Goal: Task Accomplishment & Management: Complete application form

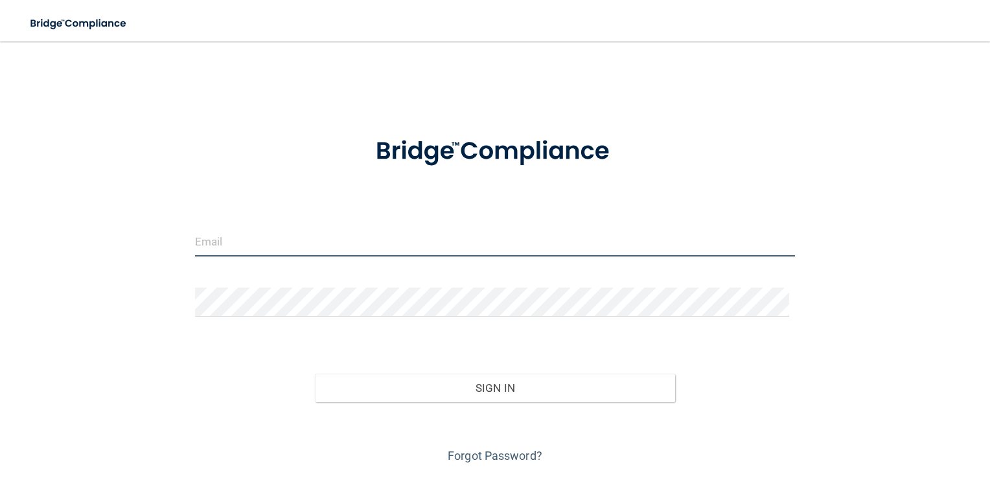
click at [339, 232] on input "email" at bounding box center [495, 241] width 600 height 29
type input "[PERSON_NAME][EMAIL_ADDRESS][DOMAIN_NAME]"
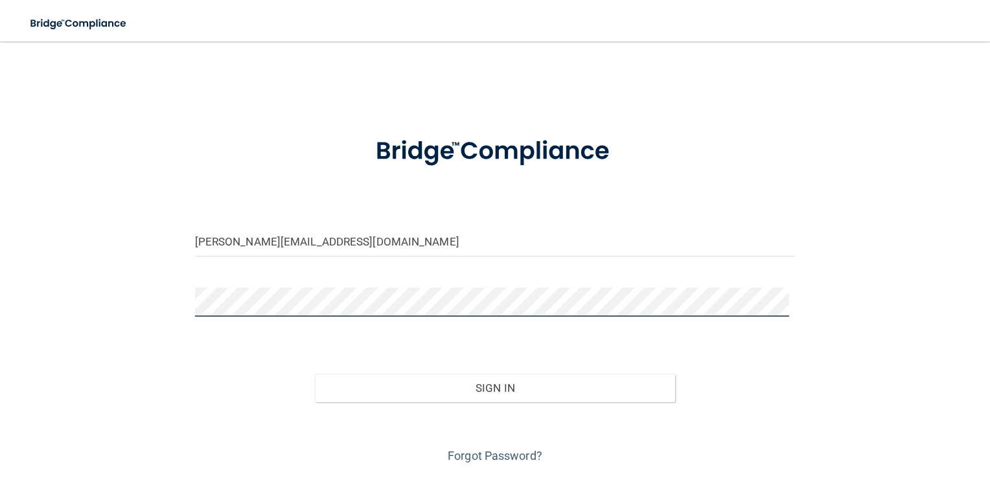
click at [315, 374] on button "Sign In" at bounding box center [495, 388] width 360 height 28
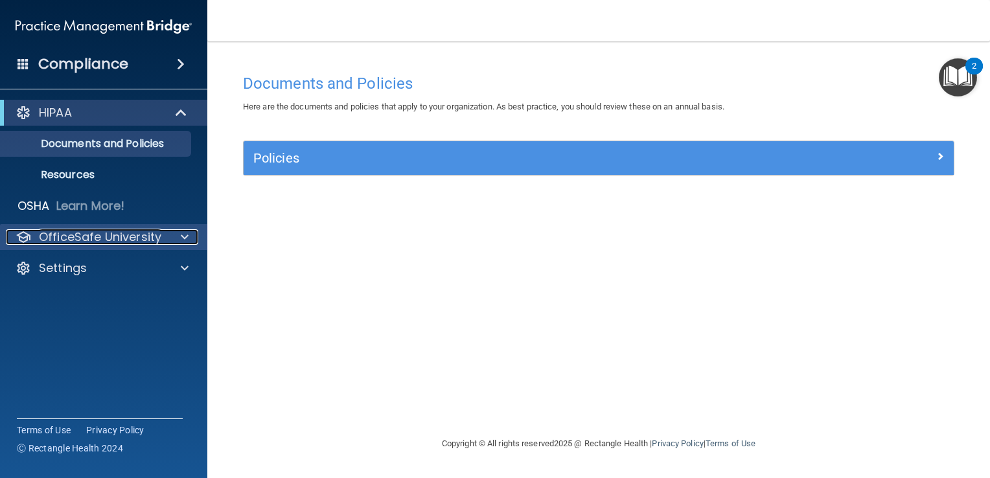
click at [114, 240] on p "OfficeSafe University" at bounding box center [100, 237] width 122 height 16
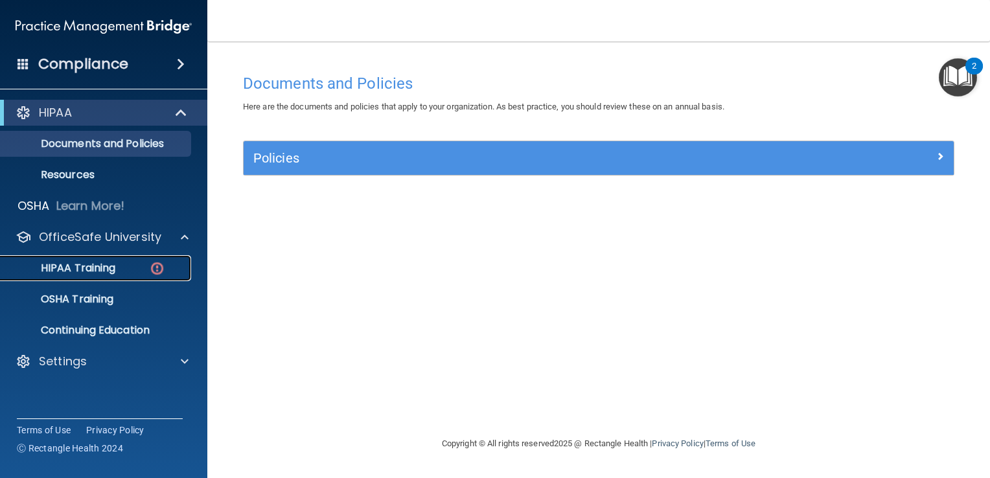
click at [122, 266] on div "HIPAA Training" at bounding box center [96, 268] width 177 height 13
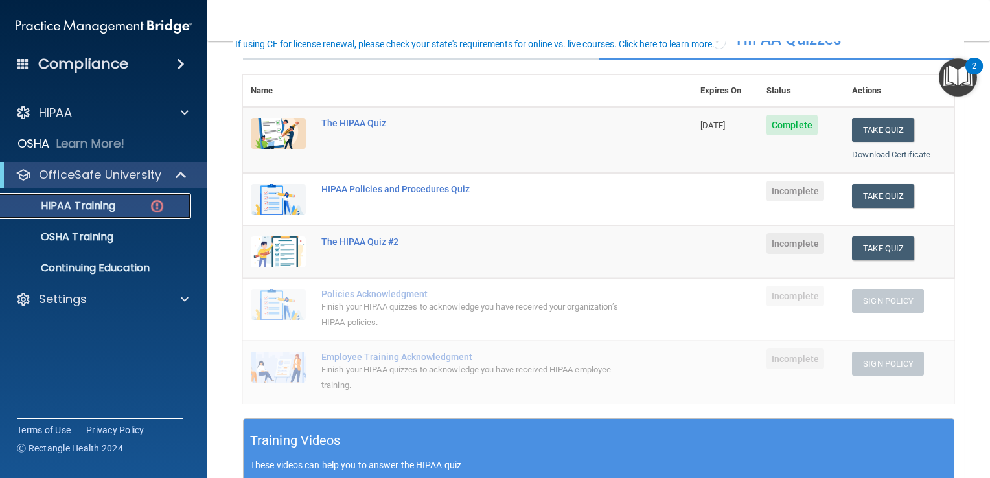
scroll to position [130, 0]
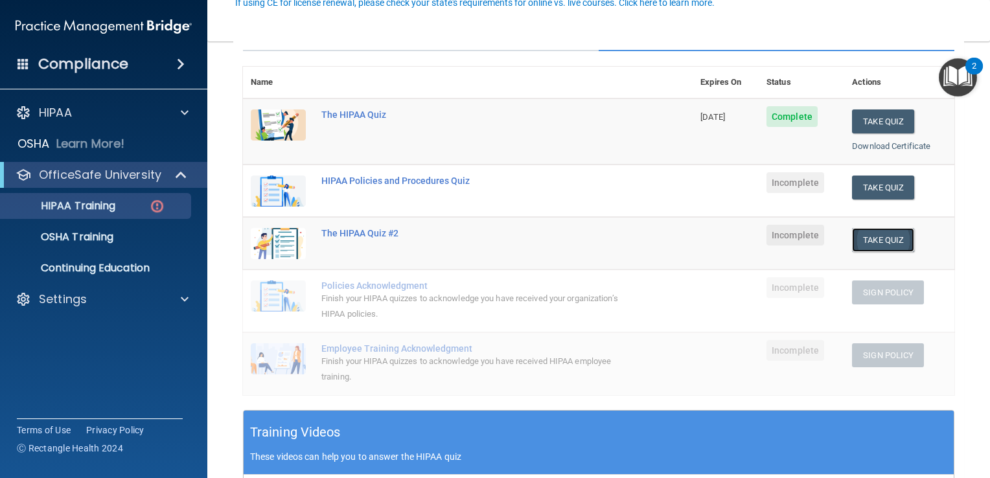
click at [887, 240] on button "Take Quiz" at bounding box center [883, 240] width 62 height 24
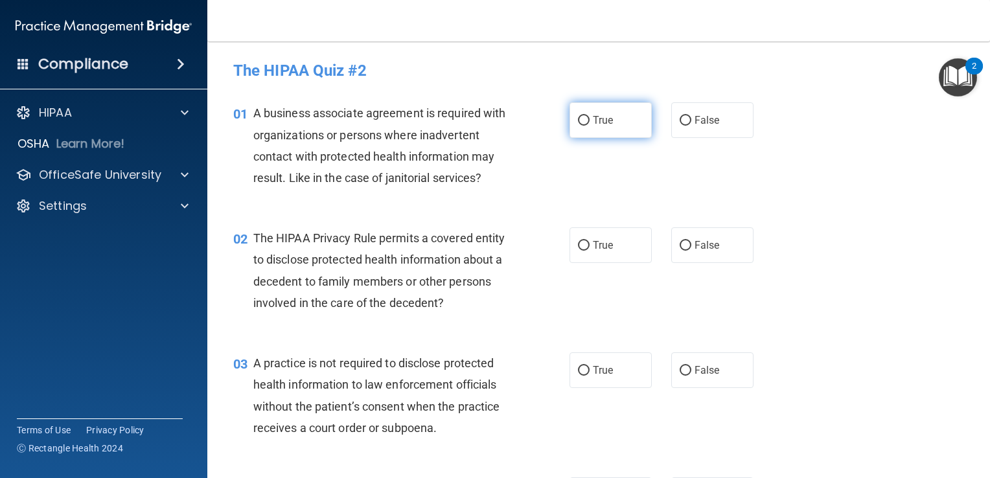
click at [580, 121] on input "True" at bounding box center [584, 121] width 12 height 10
radio input "true"
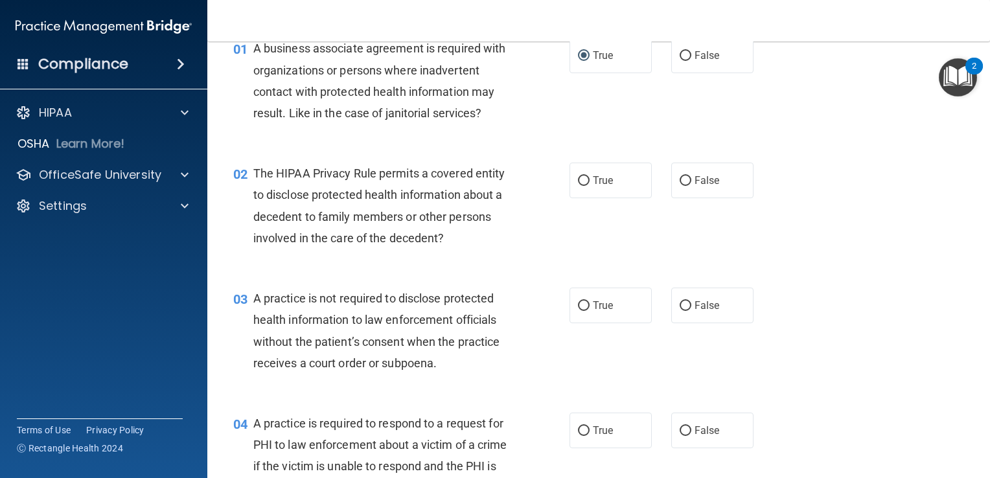
scroll to position [130, 0]
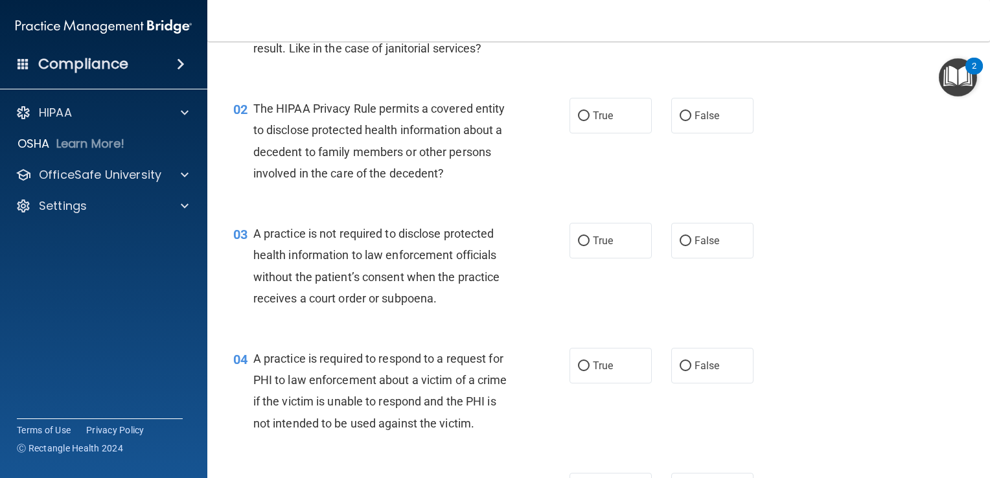
click at [961, 82] on img "Open Resource Center, 2 new notifications" at bounding box center [958, 77] width 38 height 38
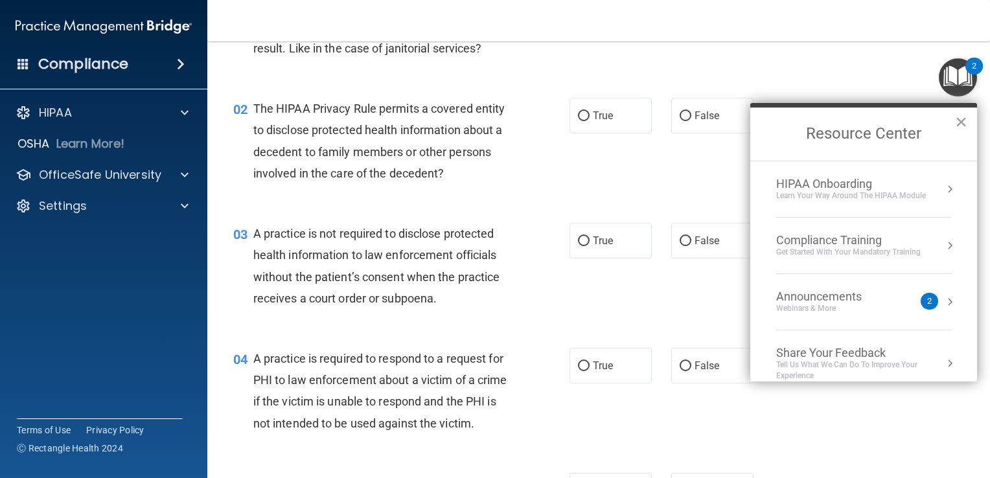
click at [959, 119] on button "×" at bounding box center [961, 121] width 12 height 21
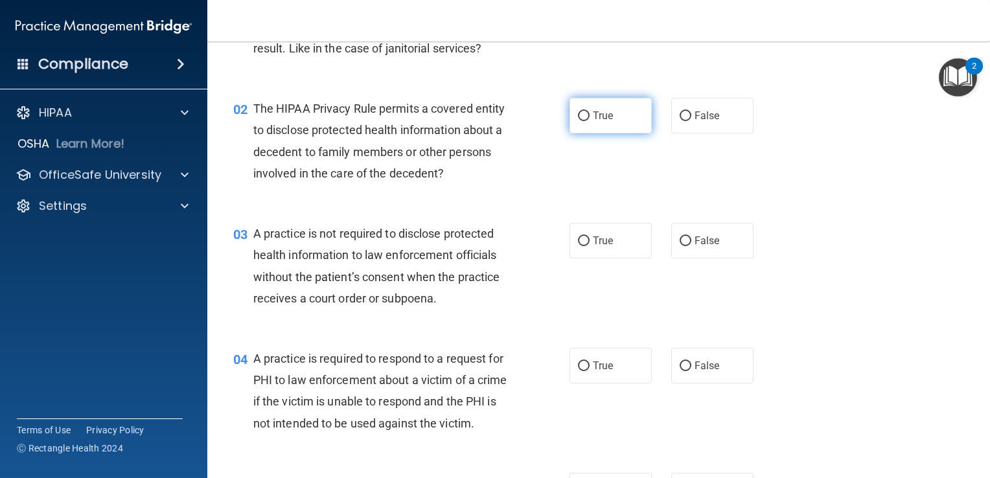
click at [584, 115] on input "True" at bounding box center [584, 116] width 12 height 10
radio input "true"
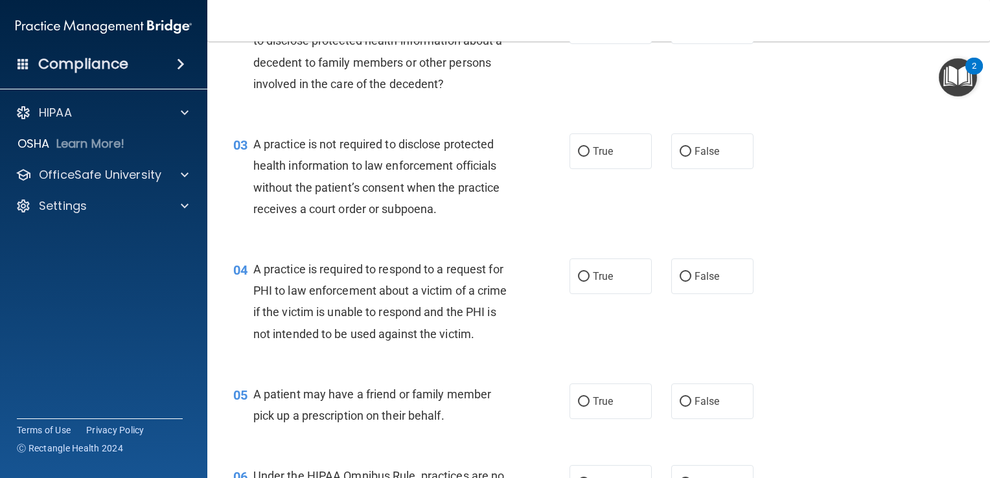
scroll to position [259, 0]
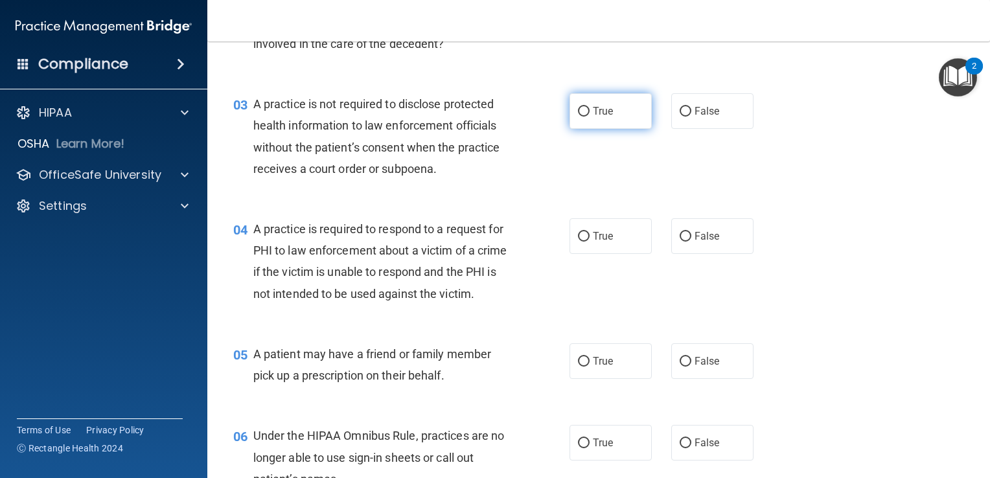
click at [586, 112] on label "True" at bounding box center [610, 111] width 82 height 36
click at [586, 112] on input "True" at bounding box center [584, 112] width 12 height 10
radio input "true"
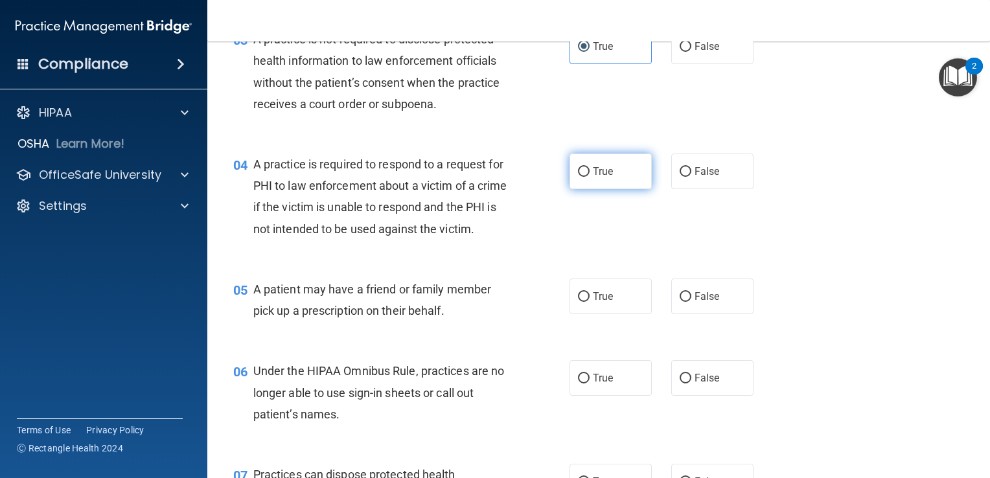
click at [593, 167] on span "True" at bounding box center [603, 171] width 20 height 12
click at [588, 167] on input "True" at bounding box center [584, 172] width 12 height 10
radio input "true"
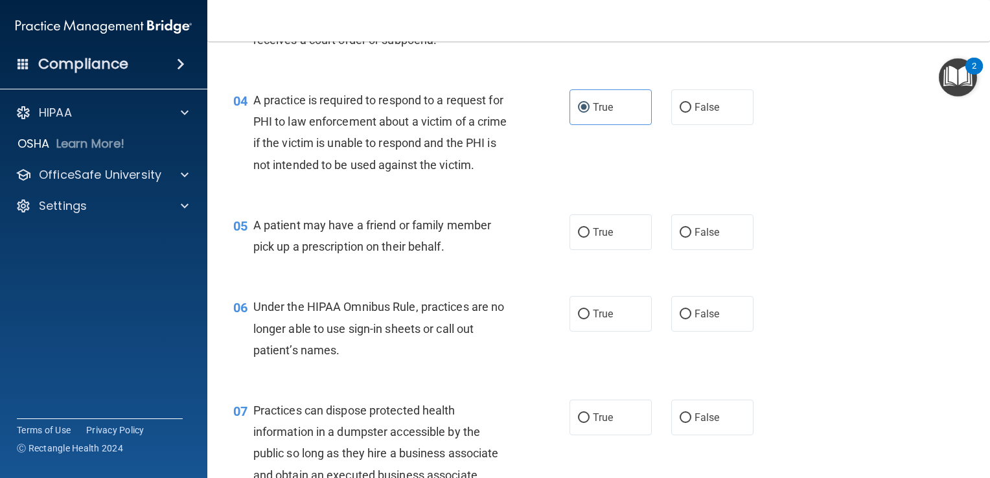
scroll to position [389, 0]
click at [684, 237] on input "False" at bounding box center [685, 232] width 12 height 10
radio input "true"
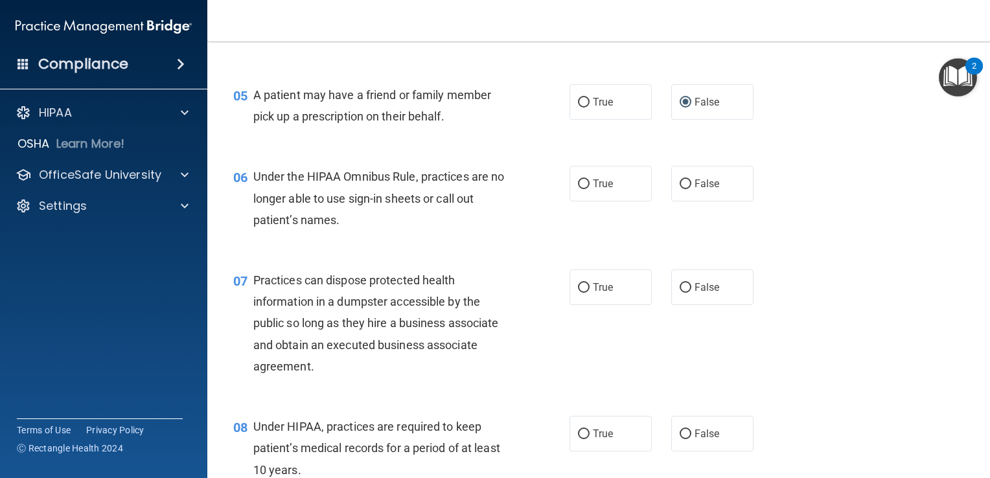
scroll to position [583, 0]
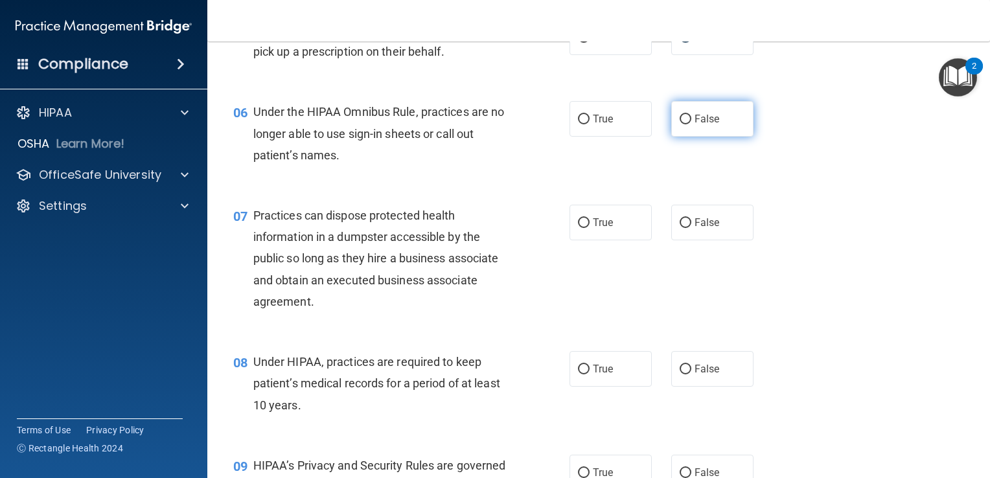
click at [681, 124] on input "False" at bounding box center [685, 120] width 12 height 10
radio input "true"
click at [683, 228] on input "False" at bounding box center [685, 223] width 12 height 10
radio input "true"
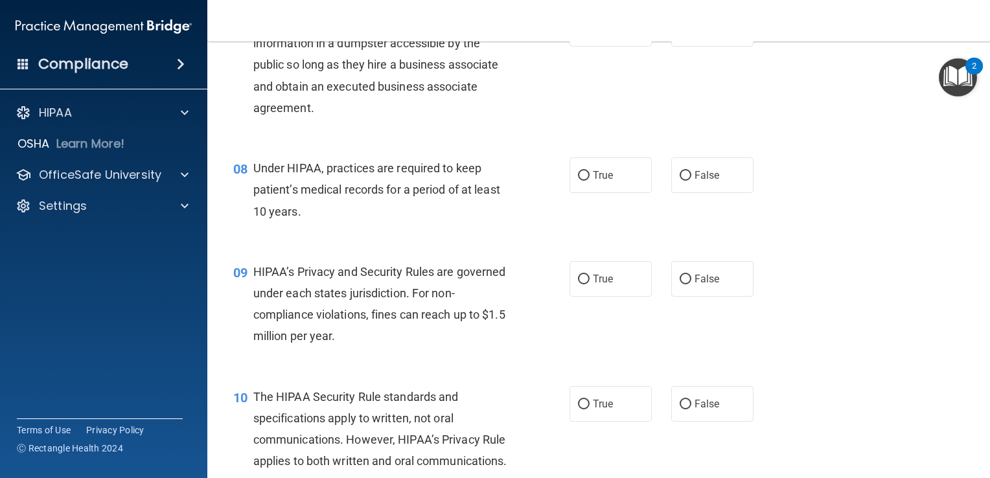
scroll to position [777, 0]
click at [622, 192] on label "True" at bounding box center [610, 175] width 82 height 36
click at [589, 180] on input "True" at bounding box center [584, 175] width 12 height 10
radio input "true"
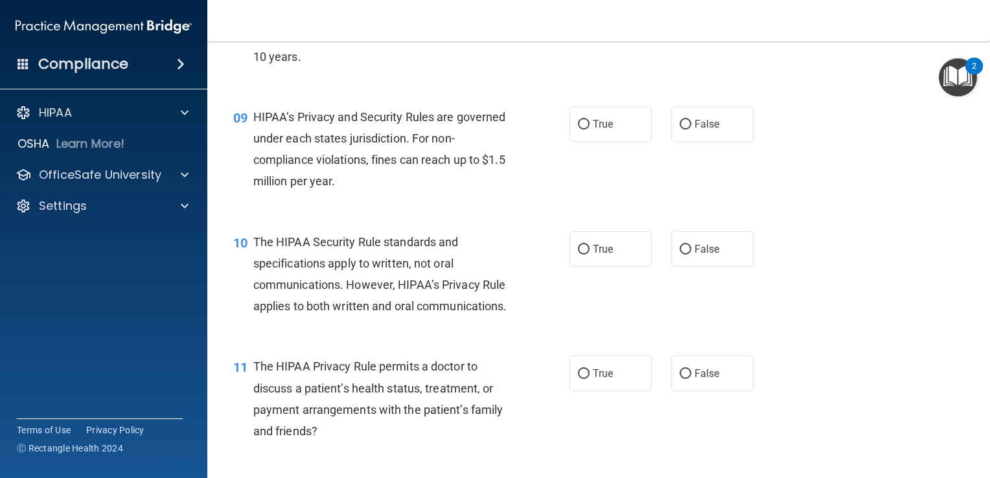
scroll to position [972, 0]
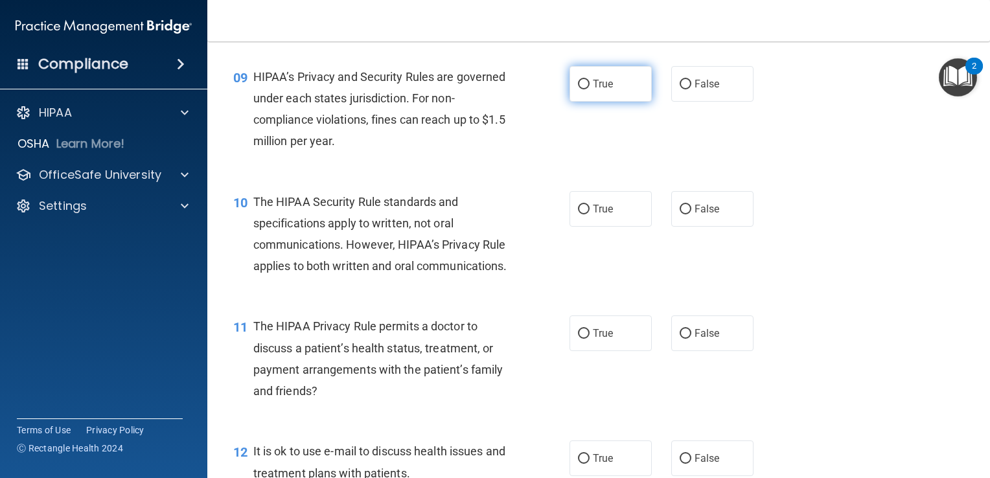
click at [591, 97] on label "True" at bounding box center [610, 84] width 82 height 36
click at [589, 89] on input "True" at bounding box center [584, 85] width 12 height 10
radio input "true"
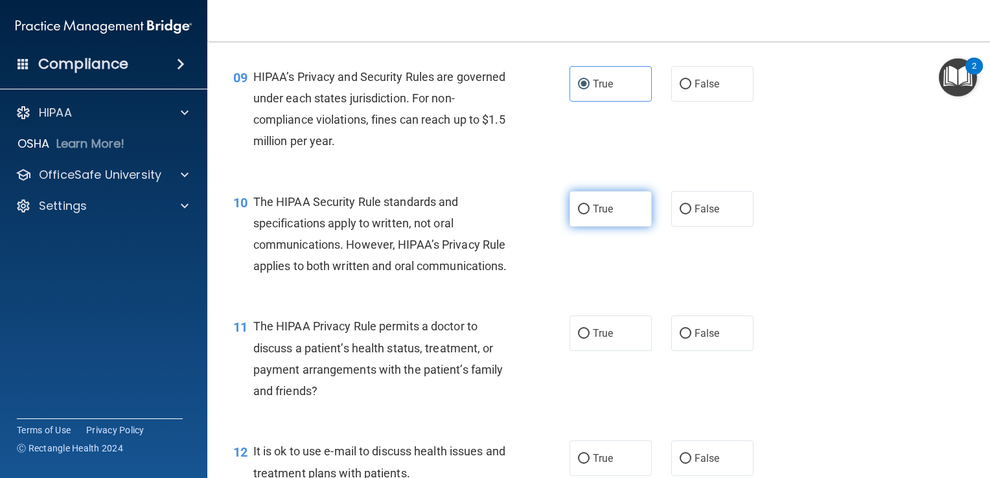
click at [586, 225] on label "True" at bounding box center [610, 209] width 82 height 36
click at [586, 214] on input "True" at bounding box center [584, 210] width 12 height 10
radio input "true"
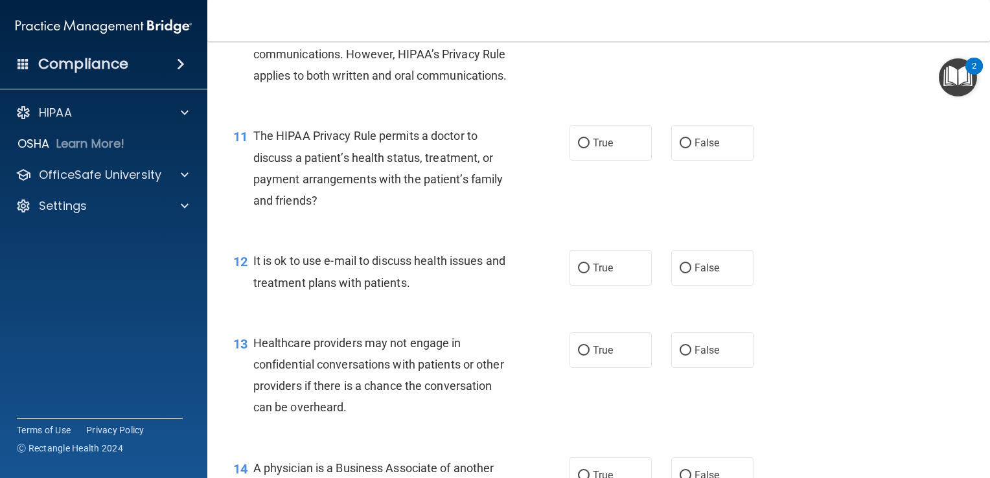
scroll to position [1166, 0]
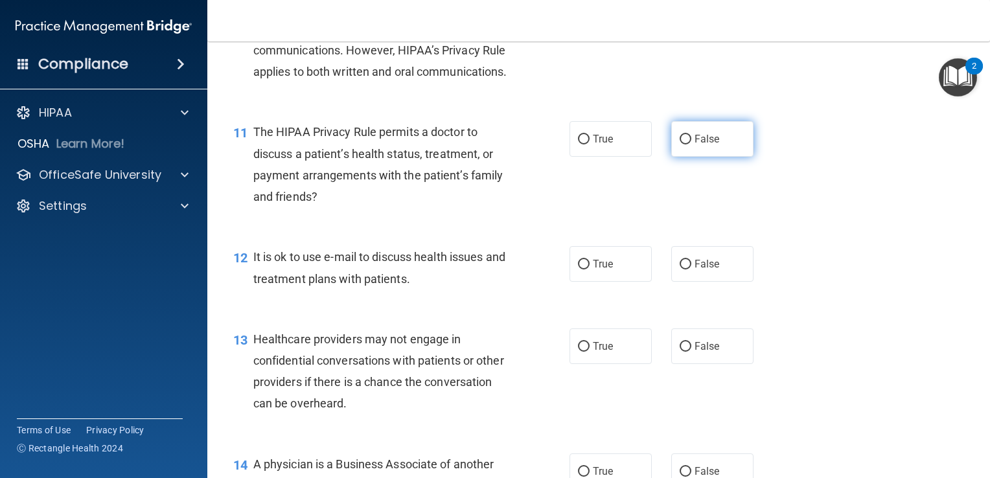
click at [680, 144] on input "False" at bounding box center [685, 140] width 12 height 10
radio input "true"
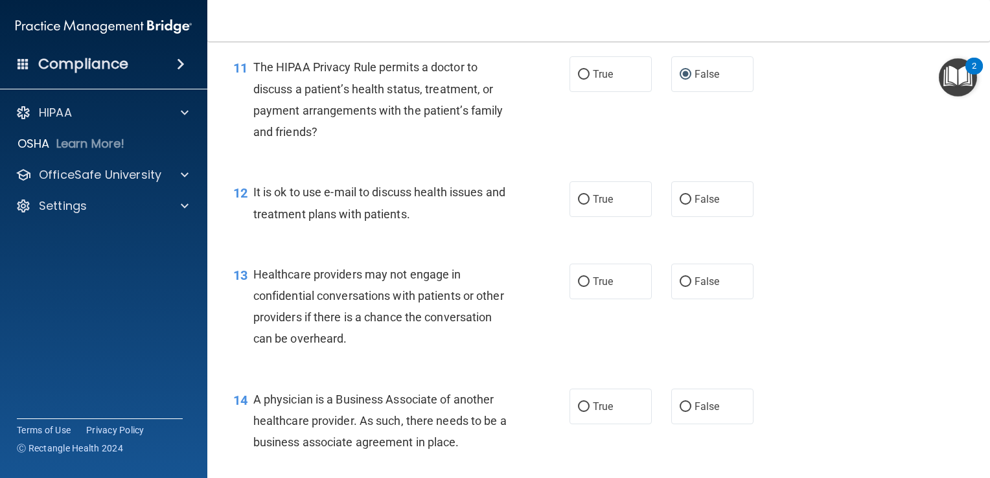
scroll to position [1295, 0]
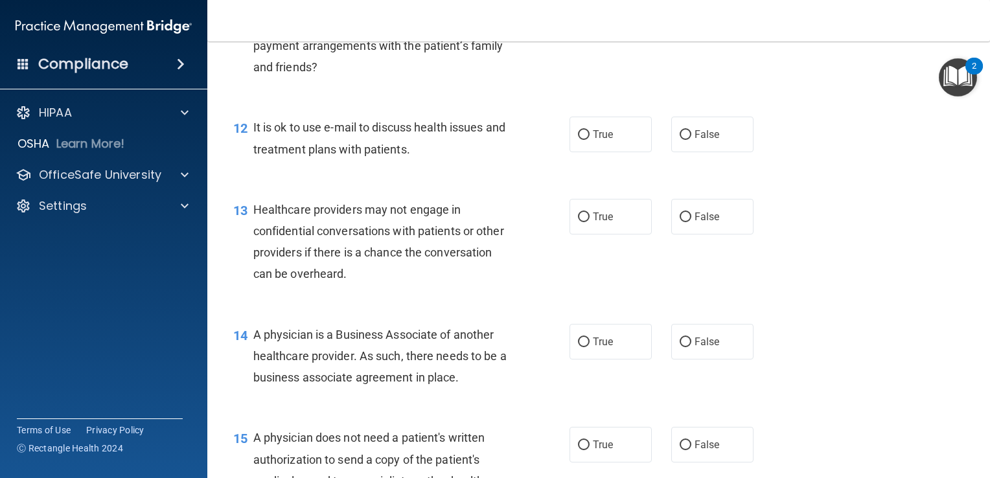
click at [585, 27] on label "True" at bounding box center [610, 10] width 82 height 36
click at [585, 15] on input "True" at bounding box center [584, 10] width 12 height 10
radio input "true"
radio input "false"
click at [683, 140] on input "False" at bounding box center [685, 135] width 12 height 10
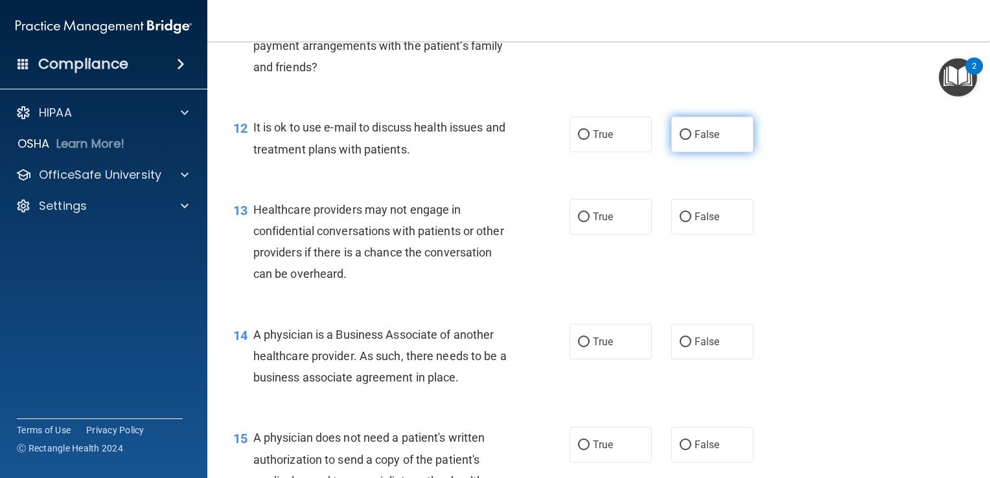
radio input "true"
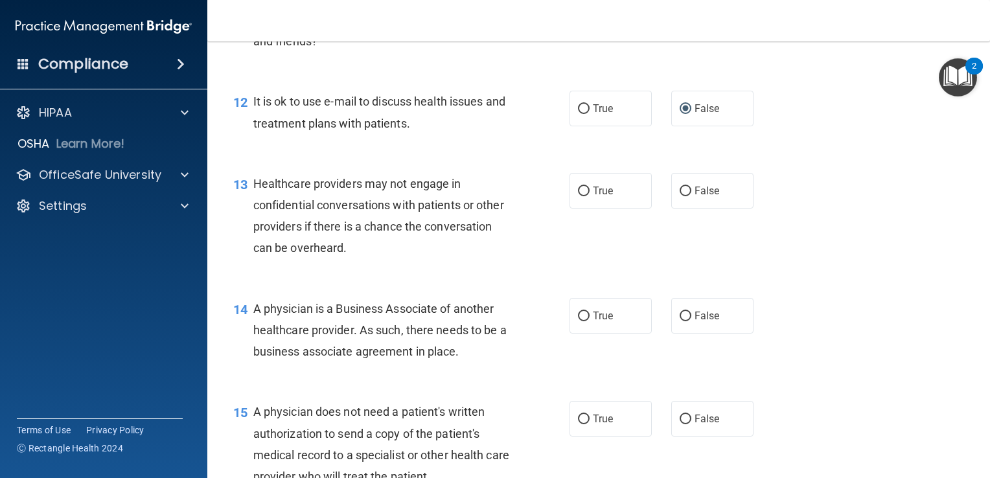
scroll to position [1360, 0]
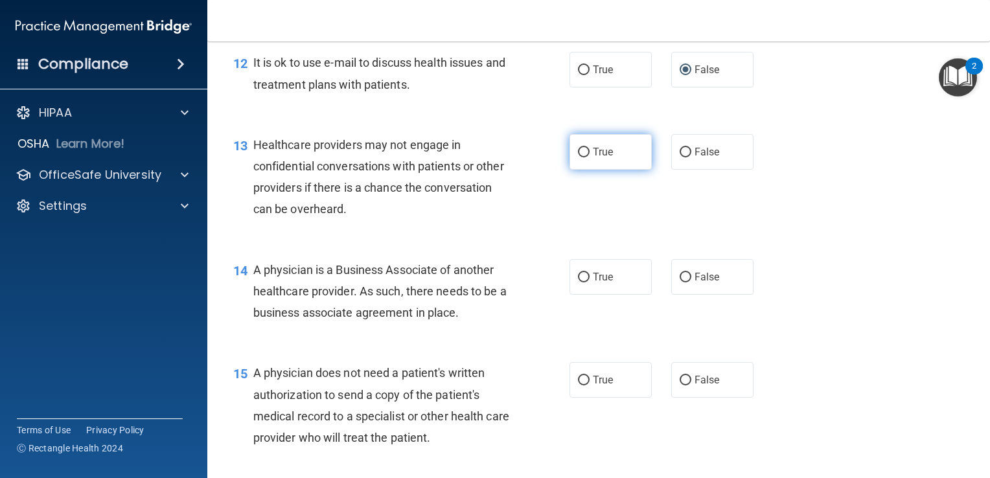
click at [581, 157] on input "True" at bounding box center [584, 153] width 12 height 10
radio input "true"
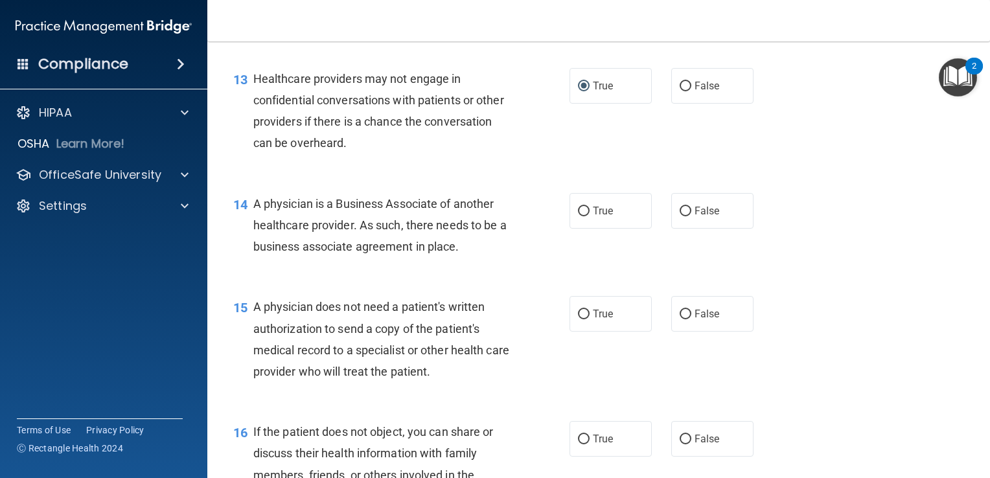
scroll to position [1425, 0]
click at [574, 230] on label "True" at bounding box center [610, 212] width 82 height 36
click at [578, 218] on input "True" at bounding box center [584, 213] width 12 height 10
radio input "true"
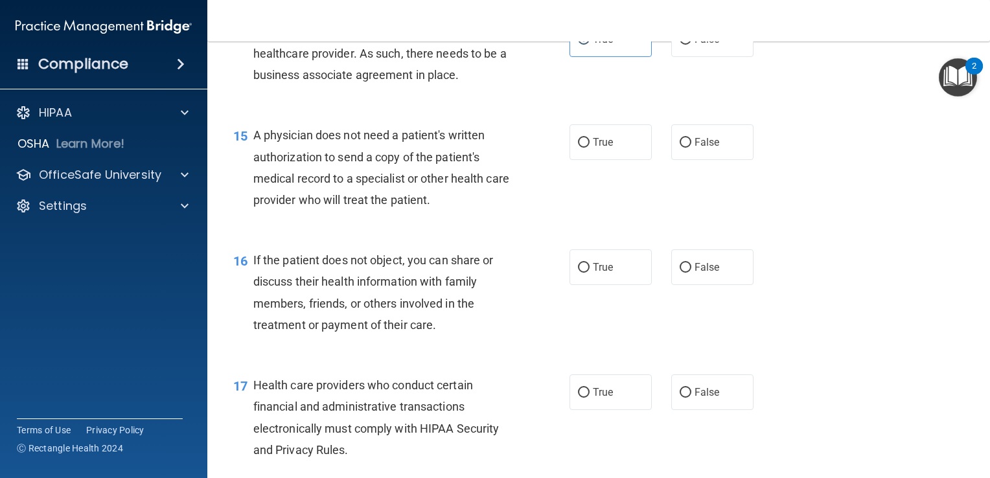
scroll to position [1619, 0]
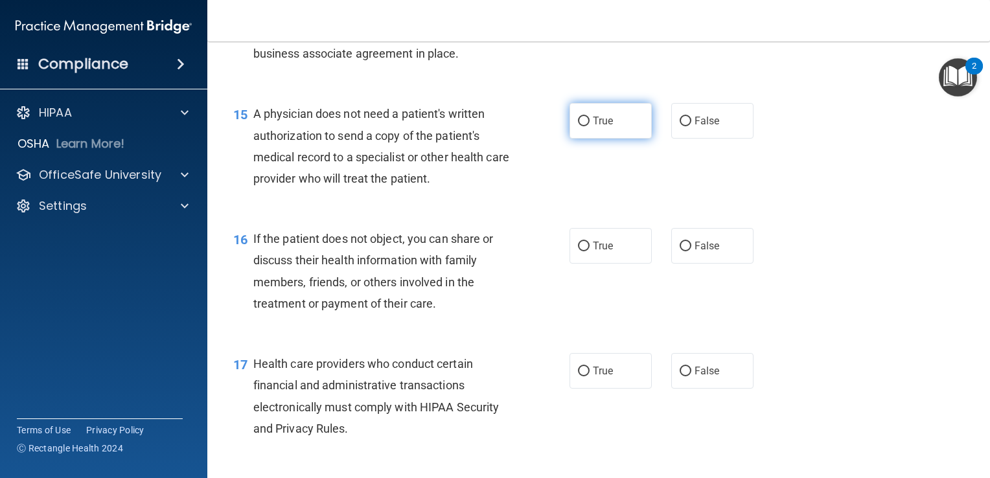
click at [596, 127] on span "True" at bounding box center [603, 121] width 20 height 12
click at [589, 126] on input "True" at bounding box center [584, 122] width 12 height 10
radio input "true"
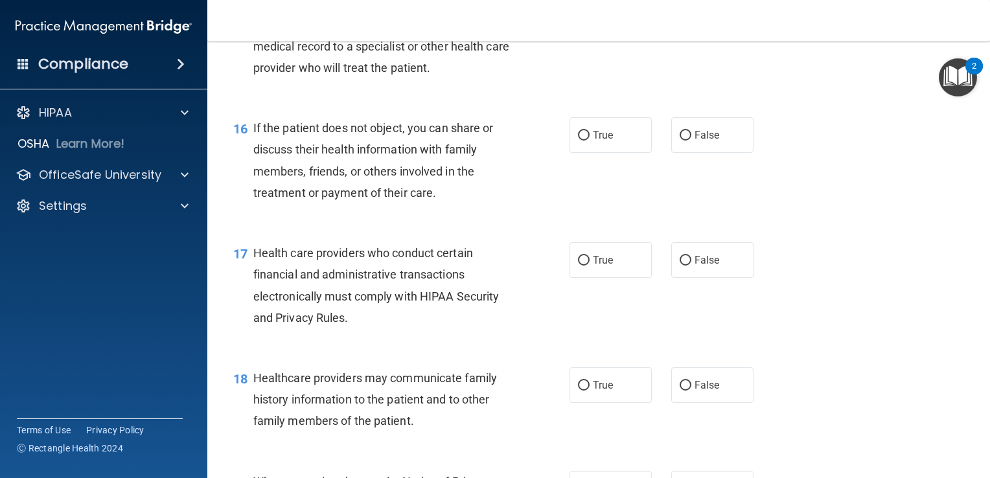
scroll to position [1749, 0]
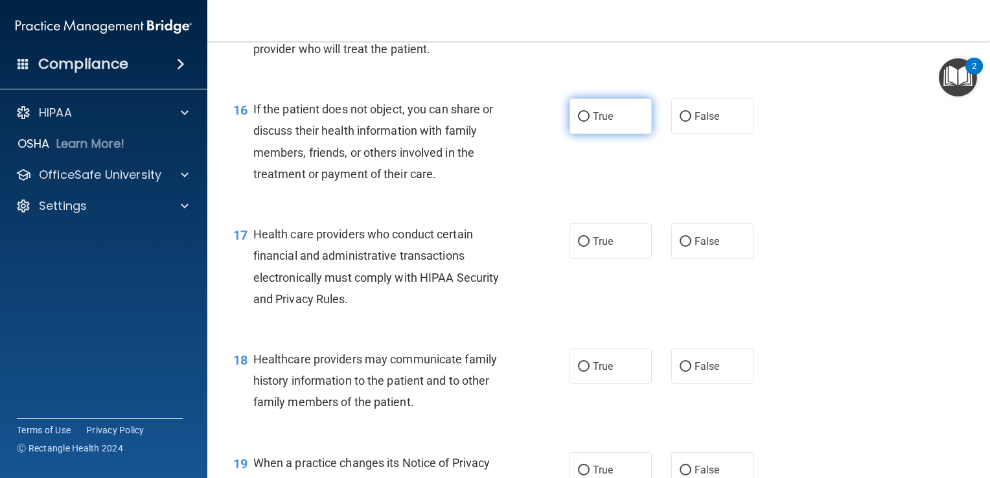
click at [585, 134] on label "True" at bounding box center [610, 116] width 82 height 36
click at [585, 122] on input "True" at bounding box center [584, 117] width 12 height 10
radio input "true"
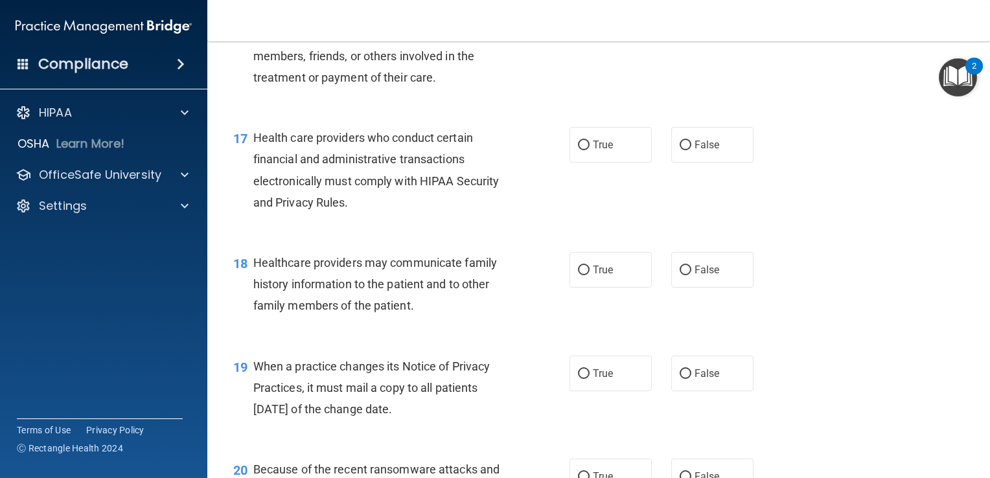
scroll to position [1878, 0]
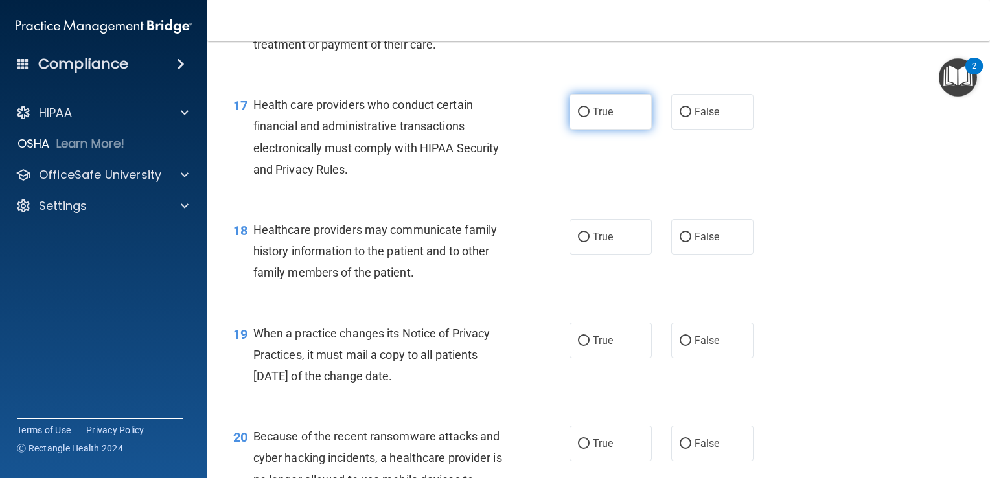
click at [586, 130] on label "True" at bounding box center [610, 112] width 82 height 36
click at [586, 117] on input "True" at bounding box center [584, 113] width 12 height 10
radio input "true"
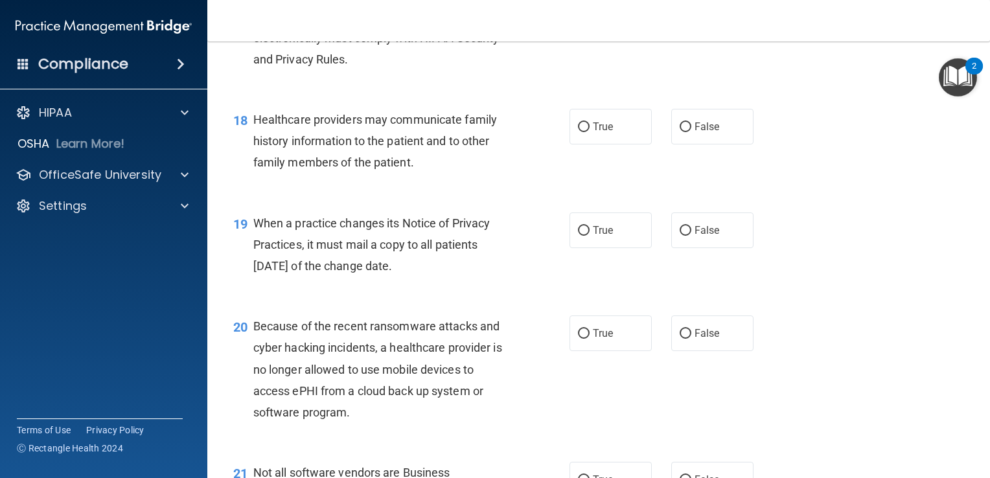
scroll to position [2008, 0]
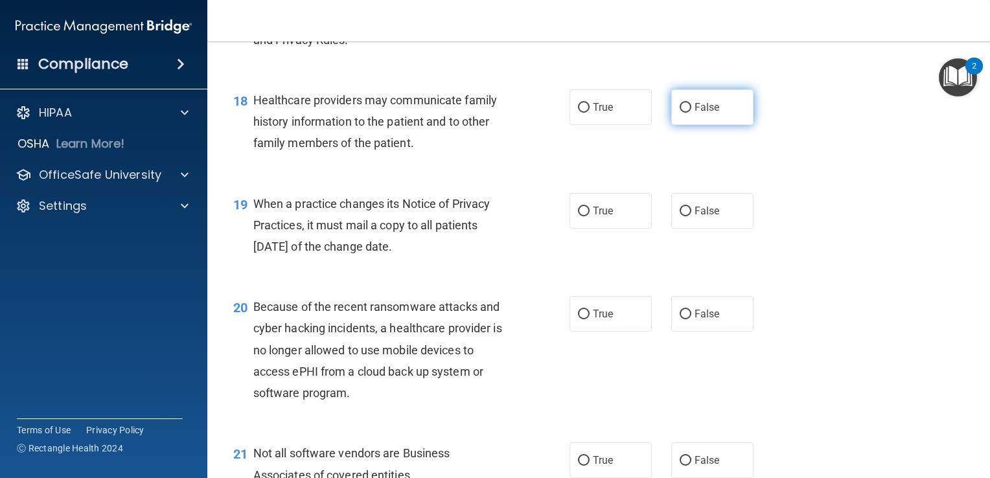
click at [679, 113] on input "False" at bounding box center [685, 108] width 12 height 10
radio input "true"
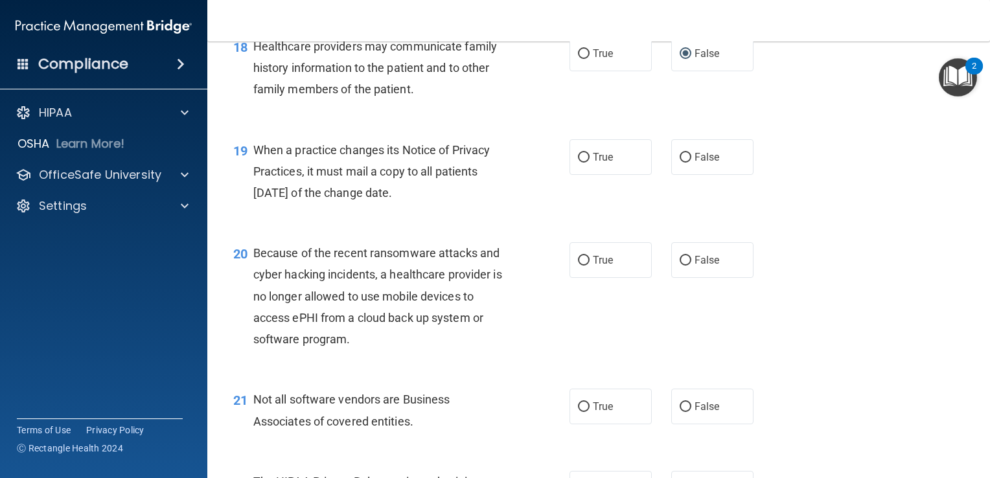
scroll to position [2137, 0]
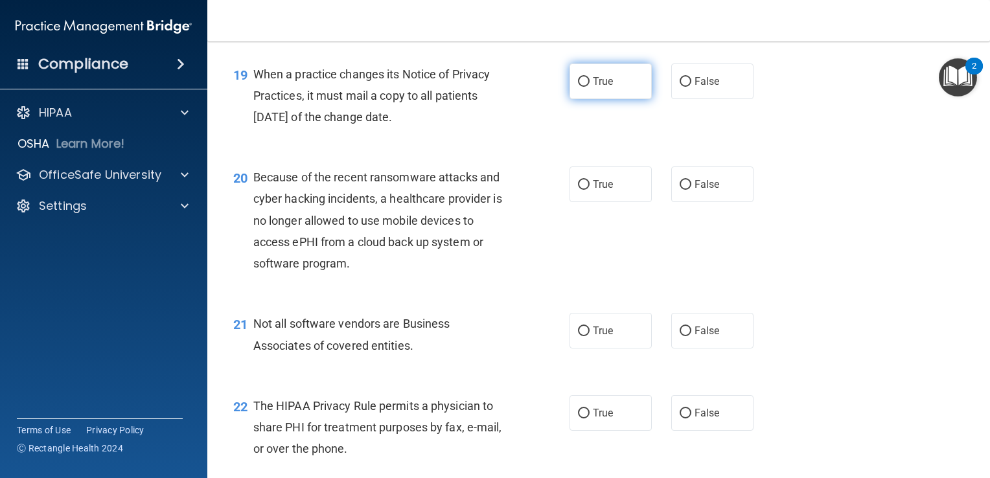
click at [578, 87] on input "True" at bounding box center [584, 82] width 12 height 10
radio input "true"
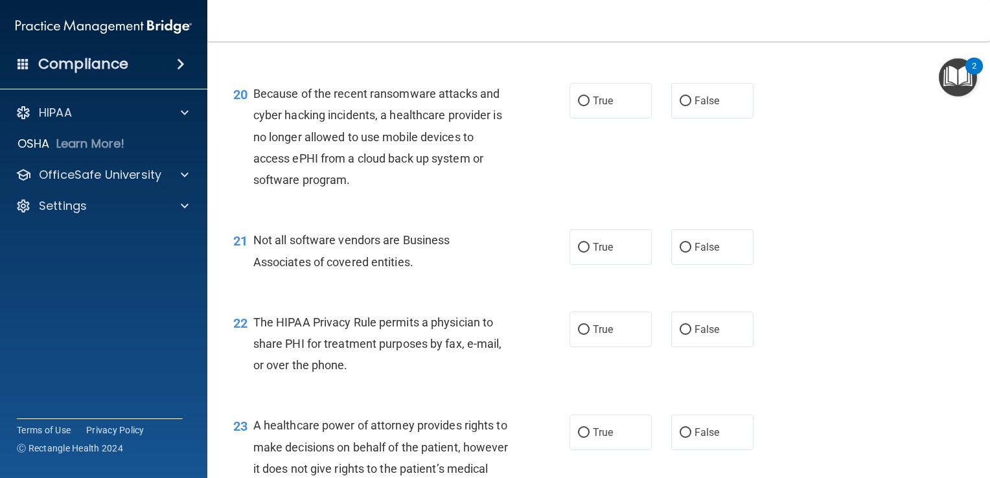
scroll to position [2202, 0]
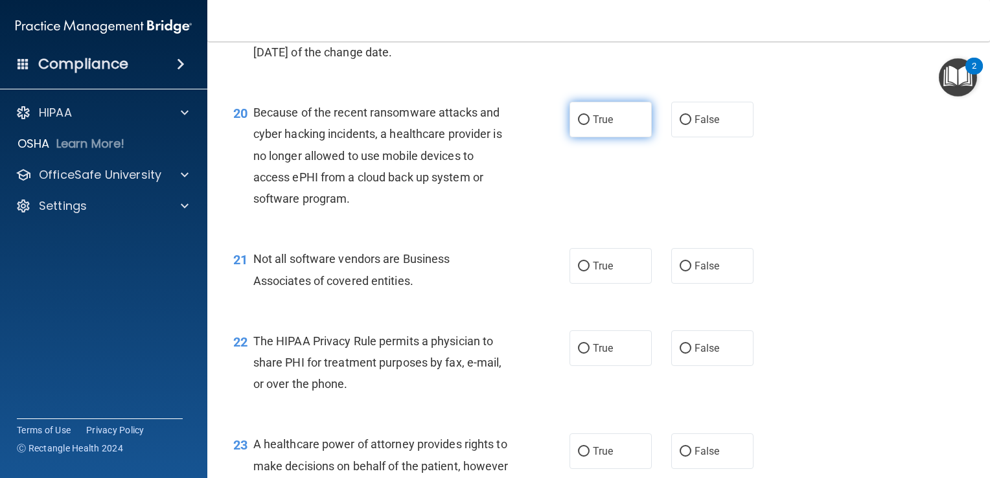
click at [579, 125] on input "True" at bounding box center [584, 120] width 12 height 10
radio input "true"
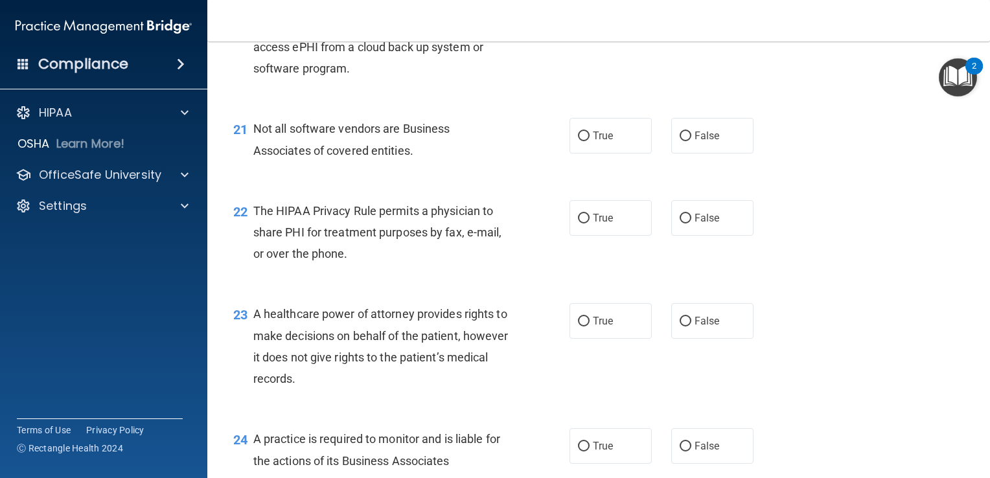
scroll to position [2396, 0]
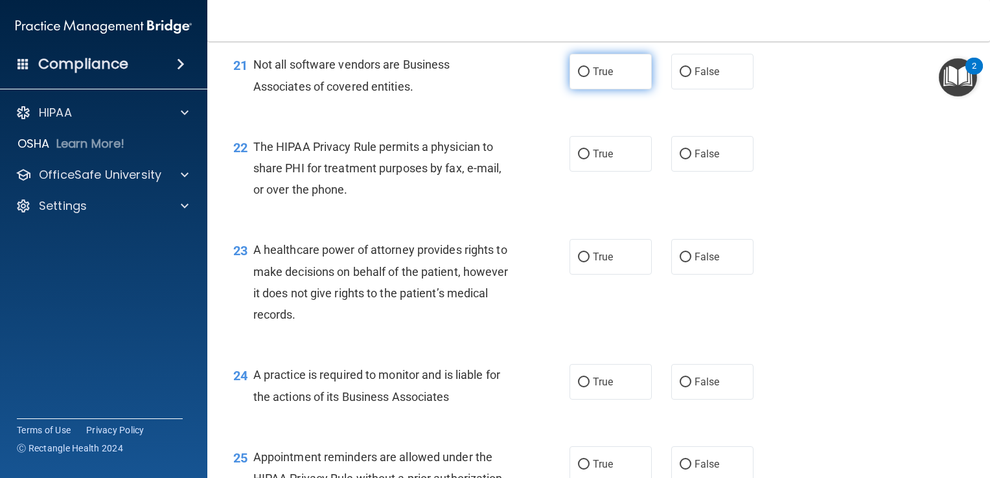
click at [593, 78] on span "True" at bounding box center [603, 71] width 20 height 12
click at [589, 77] on input "True" at bounding box center [584, 72] width 12 height 10
radio input "true"
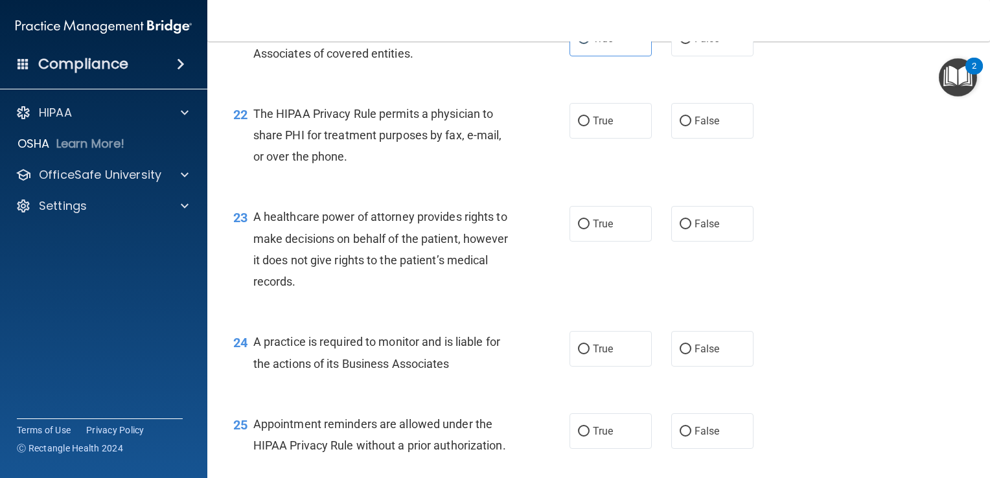
scroll to position [2461, 0]
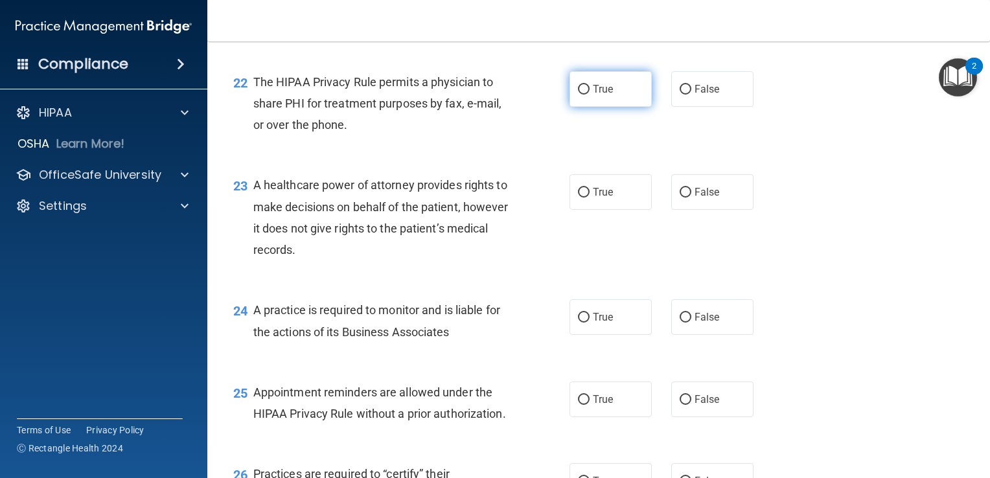
click at [585, 107] on label "True" at bounding box center [610, 89] width 82 height 36
click at [585, 95] on input "True" at bounding box center [584, 90] width 12 height 10
radio input "true"
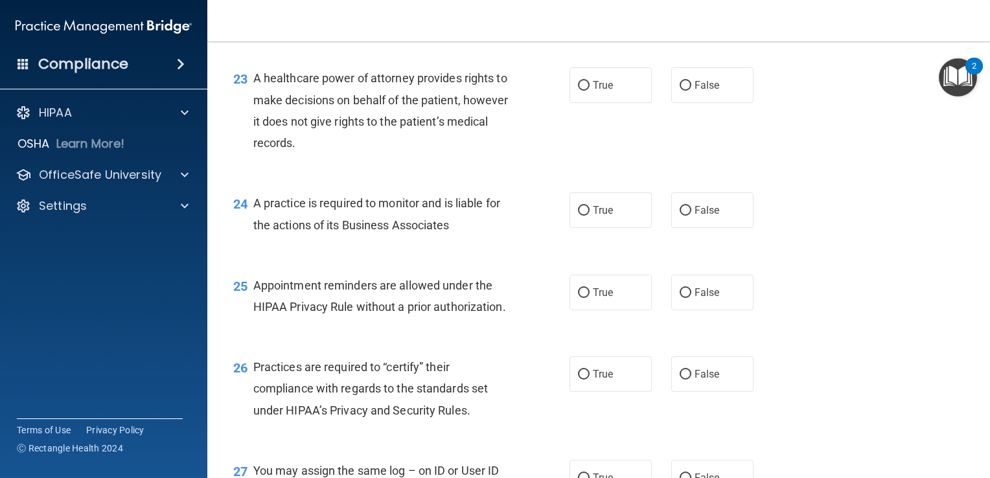
scroll to position [2591, 0]
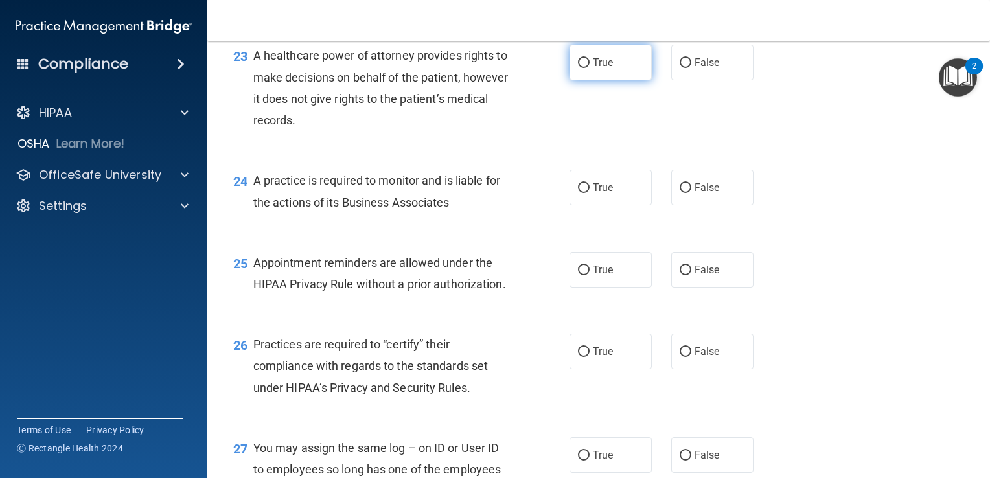
click at [578, 68] on input "True" at bounding box center [584, 63] width 12 height 10
radio input "true"
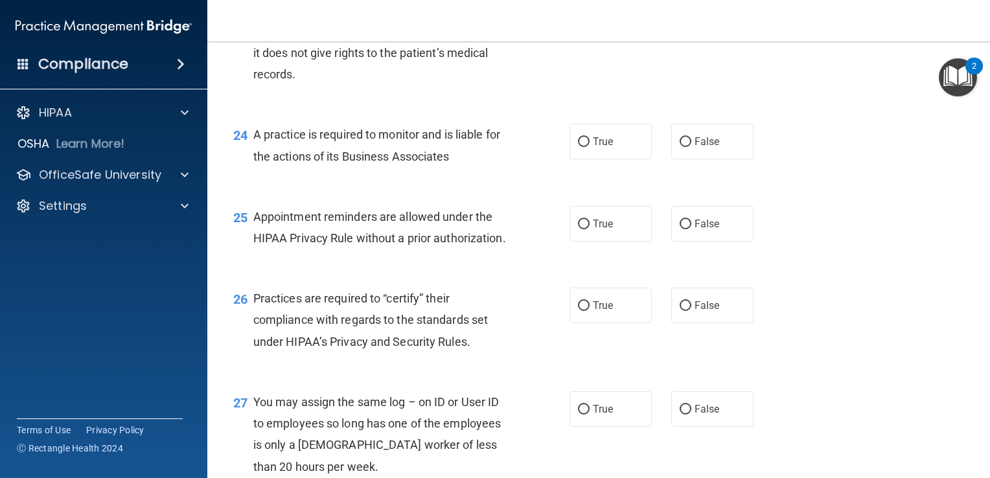
scroll to position [2656, 0]
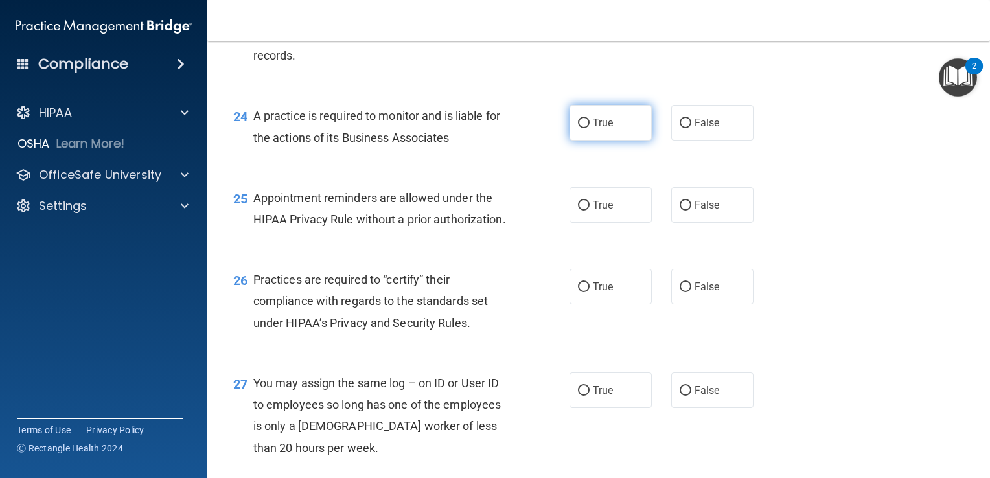
click at [595, 129] on span "True" at bounding box center [603, 123] width 20 height 12
click at [589, 128] on input "True" at bounding box center [584, 124] width 12 height 10
radio input "true"
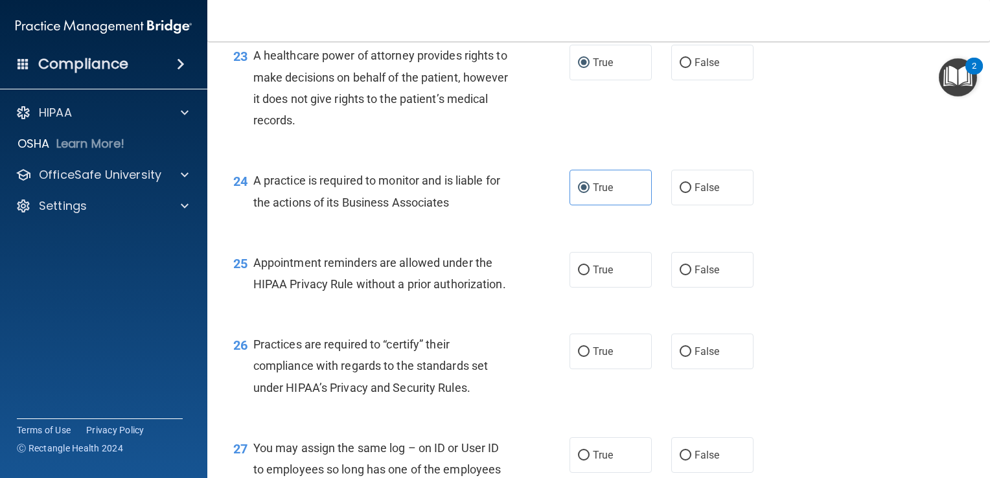
scroll to position [2591, 0]
click at [679, 68] on input "False" at bounding box center [685, 63] width 12 height 10
radio input "true"
radio input "false"
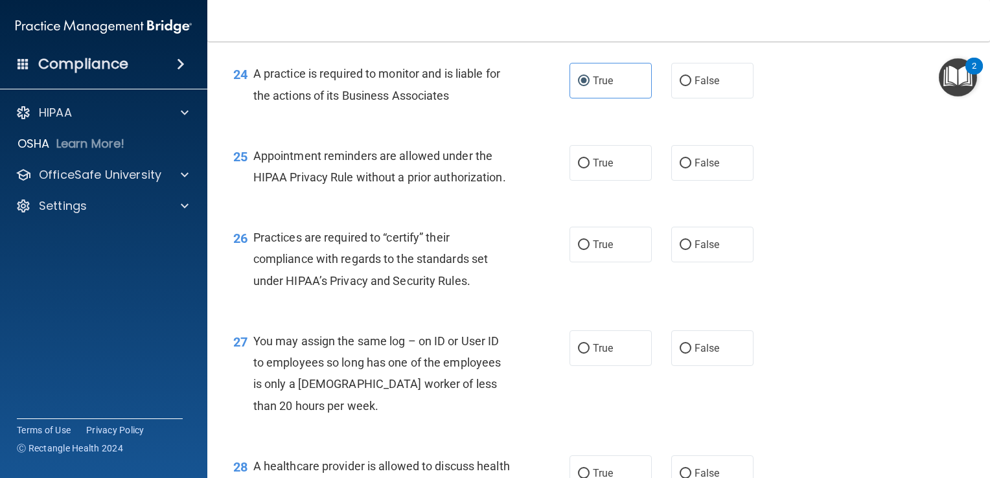
scroll to position [2720, 0]
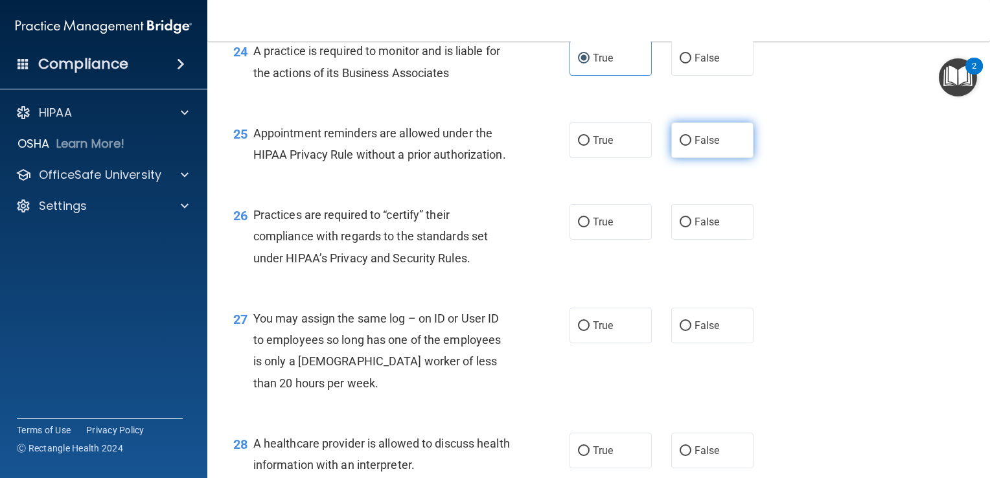
click at [687, 158] on label "False" at bounding box center [712, 140] width 82 height 36
click at [687, 146] on input "False" at bounding box center [685, 141] width 12 height 10
radio input "true"
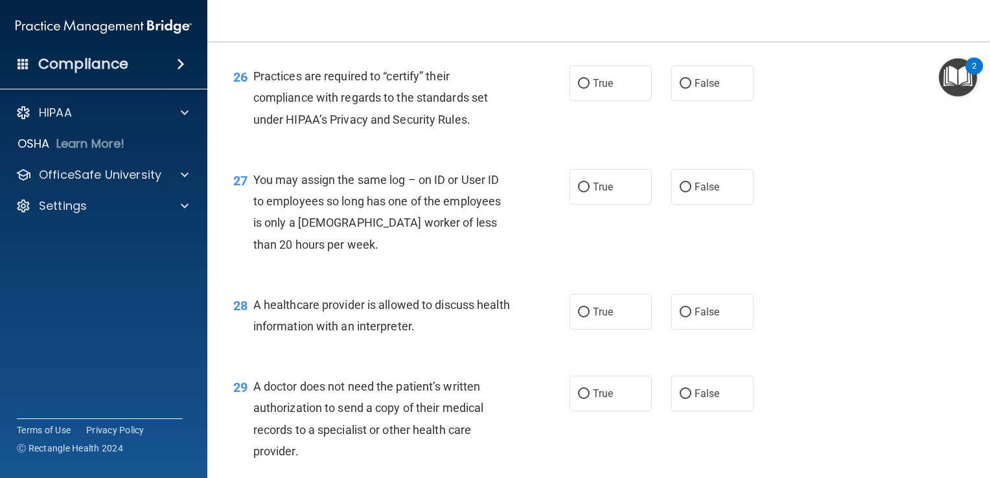
scroll to position [2858, 0]
click at [600, 90] on span "True" at bounding box center [603, 84] width 20 height 12
click at [589, 89] on input "True" at bounding box center [584, 85] width 12 height 10
radio input "true"
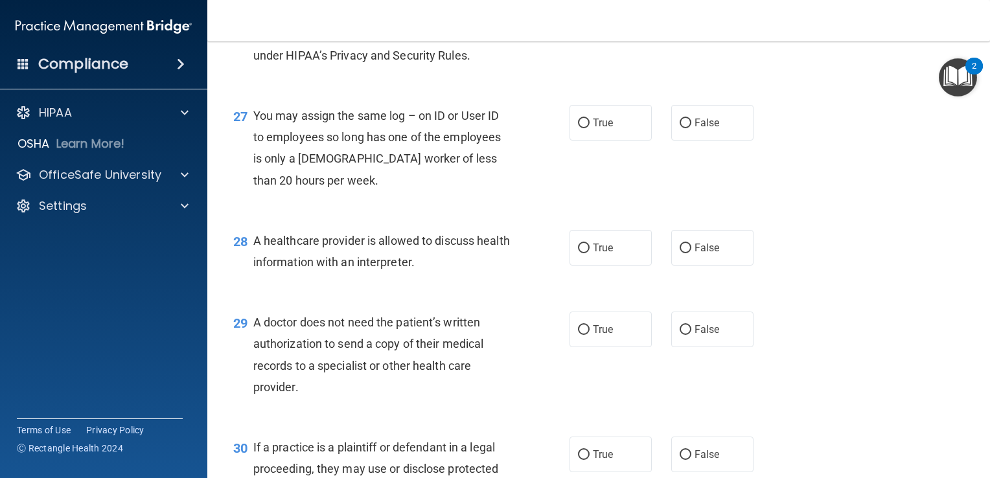
scroll to position [2988, 0]
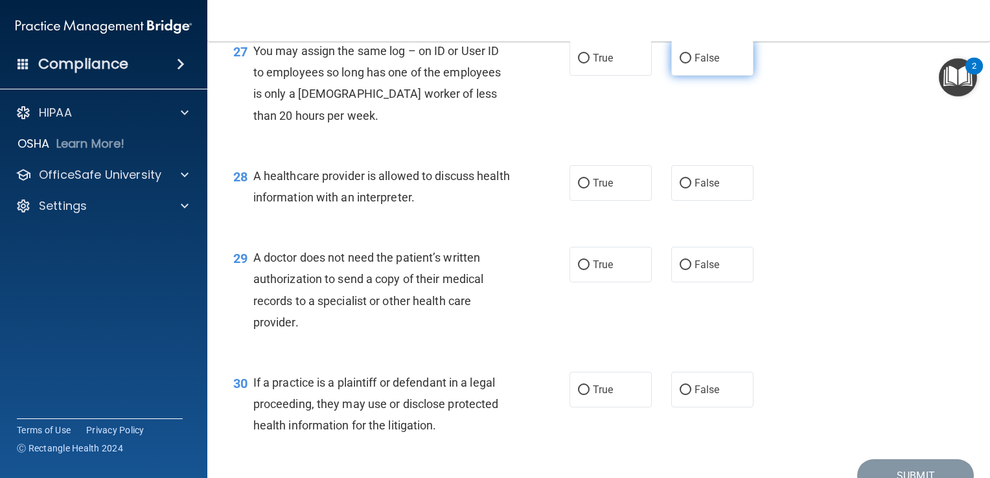
click at [685, 76] on label "False" at bounding box center [712, 58] width 82 height 36
click at [685, 63] on input "False" at bounding box center [685, 59] width 12 height 10
radio input "true"
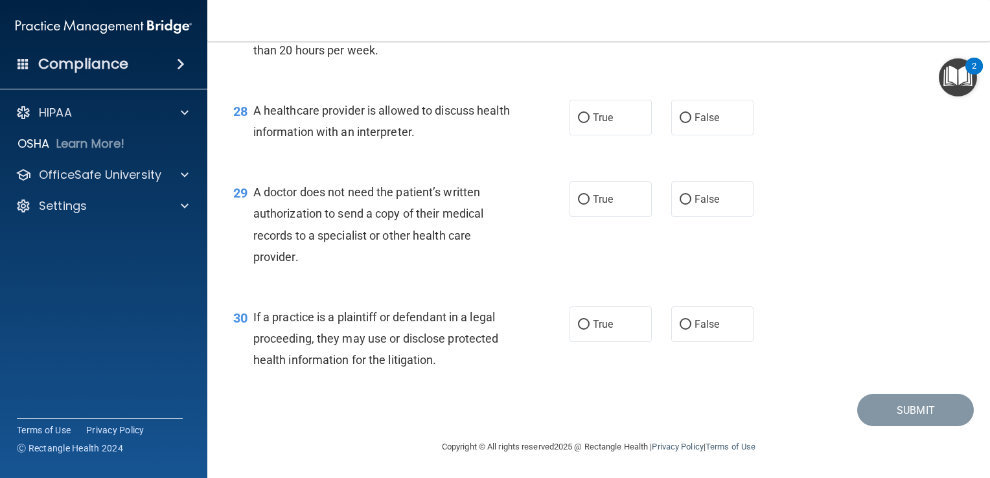
scroll to position [3117, 0]
click at [579, 119] on input "True" at bounding box center [584, 118] width 12 height 10
radio input "true"
click at [585, 202] on label "True" at bounding box center [610, 199] width 82 height 36
click at [585, 202] on input "True" at bounding box center [584, 200] width 12 height 10
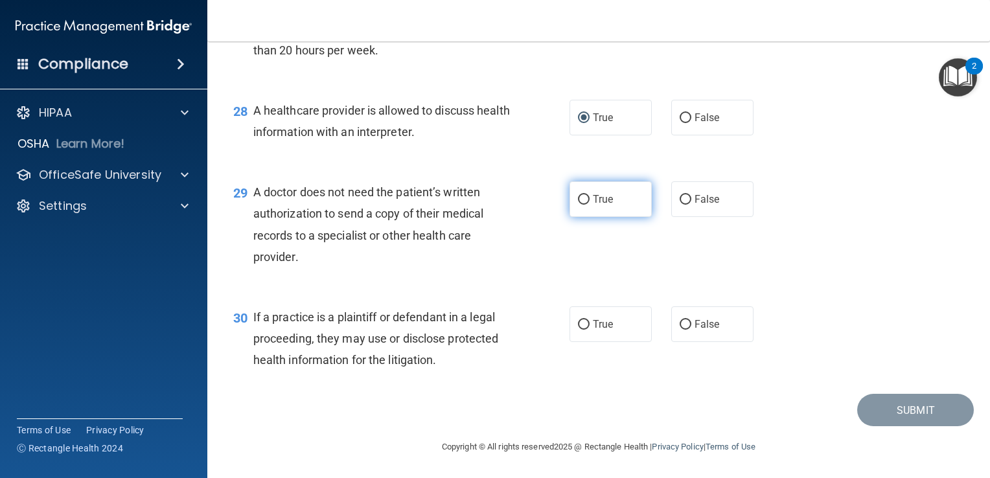
radio input "true"
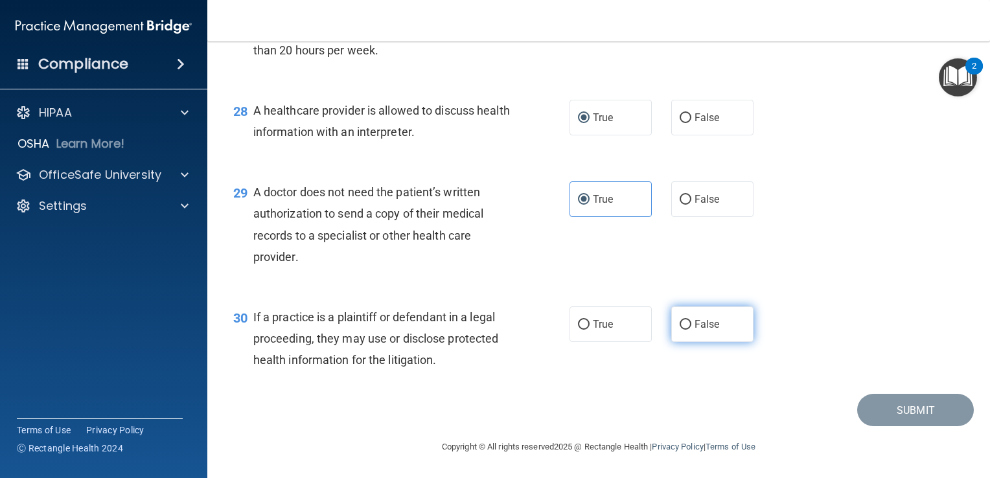
click at [672, 325] on label "False" at bounding box center [712, 324] width 82 height 36
click at [679, 325] on input "False" at bounding box center [685, 325] width 12 height 10
radio input "true"
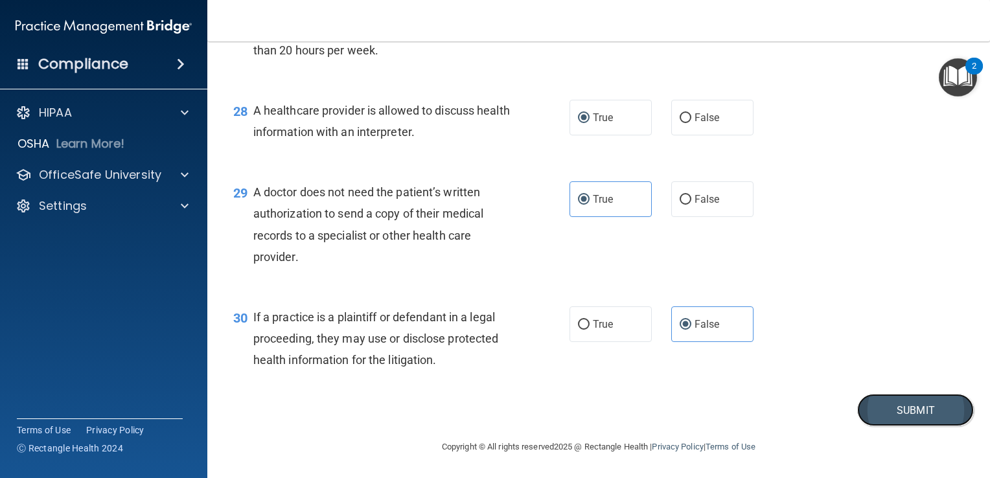
click at [870, 404] on button "Submit" at bounding box center [915, 410] width 117 height 33
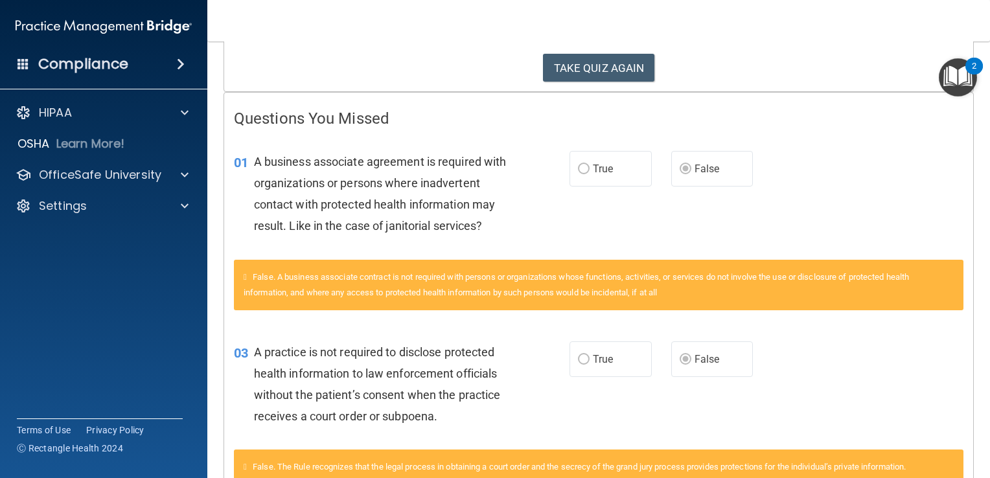
scroll to position [259, 0]
